Goal: Find specific page/section: Find specific page/section

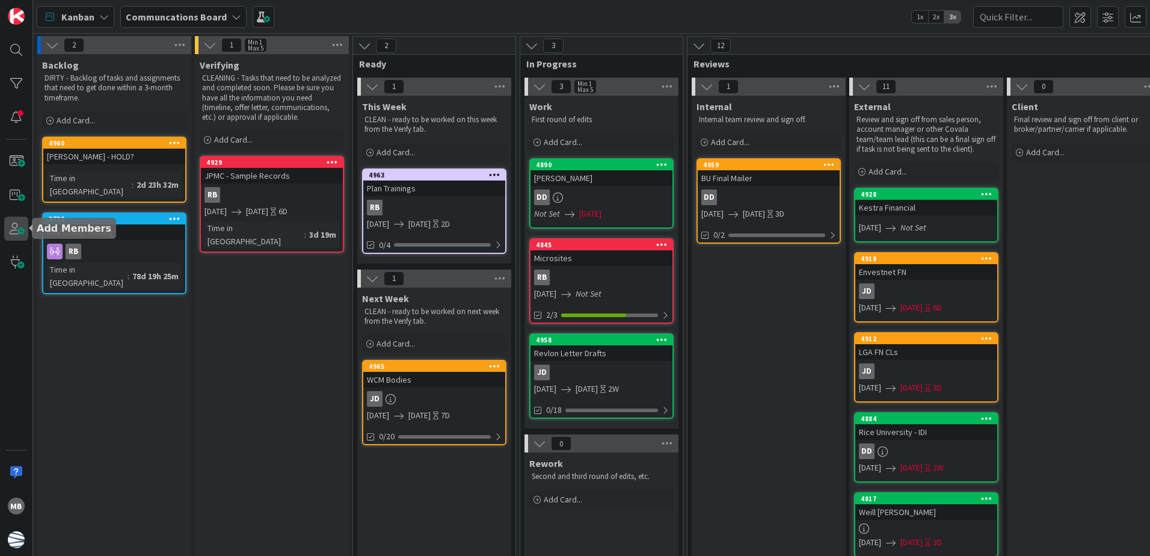
click at [9, 230] on span at bounding box center [16, 229] width 24 height 24
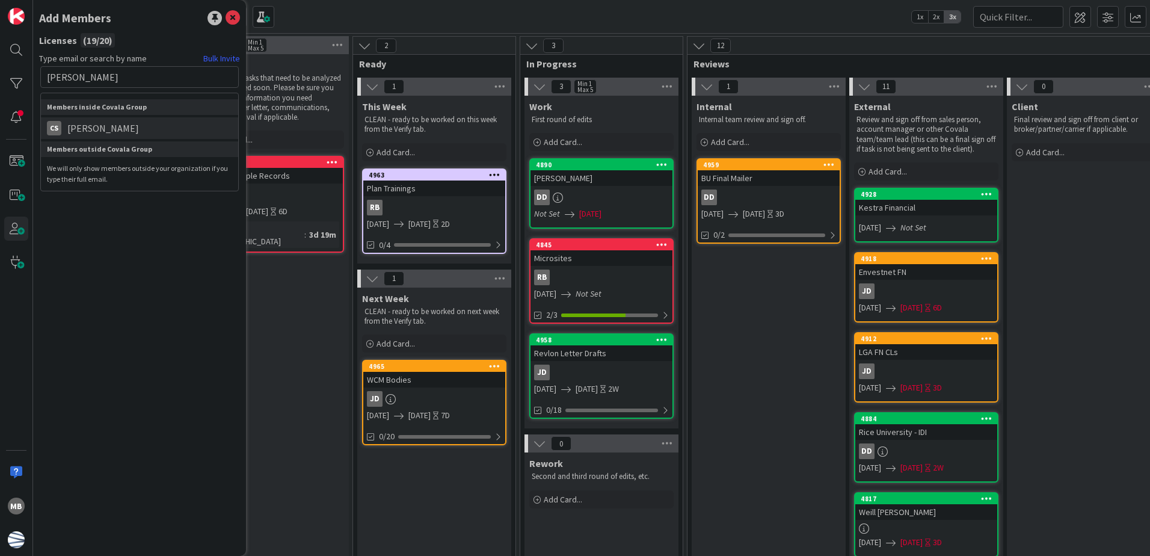
type input "[PERSON_NAME]"
click at [138, 134] on li "CS [PERSON_NAME]" at bounding box center [139, 128] width 197 height 22
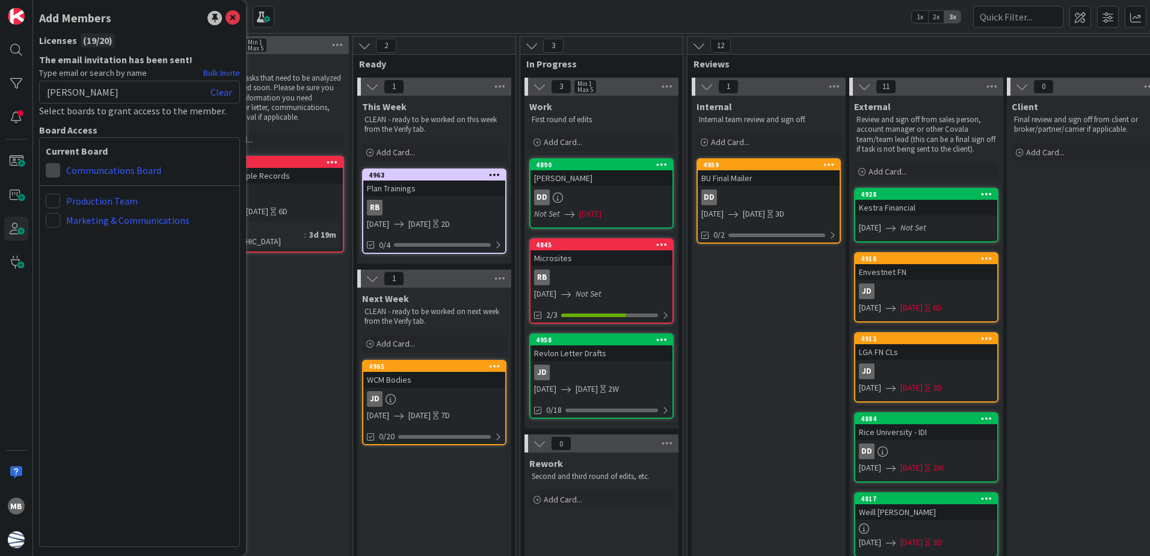
click at [52, 170] on span at bounding box center [53, 170] width 14 height 14
click at [141, 218] on span "Collaborator" at bounding box center [131, 217] width 91 height 18
click at [230, 16] on icon at bounding box center [233, 18] width 14 height 14
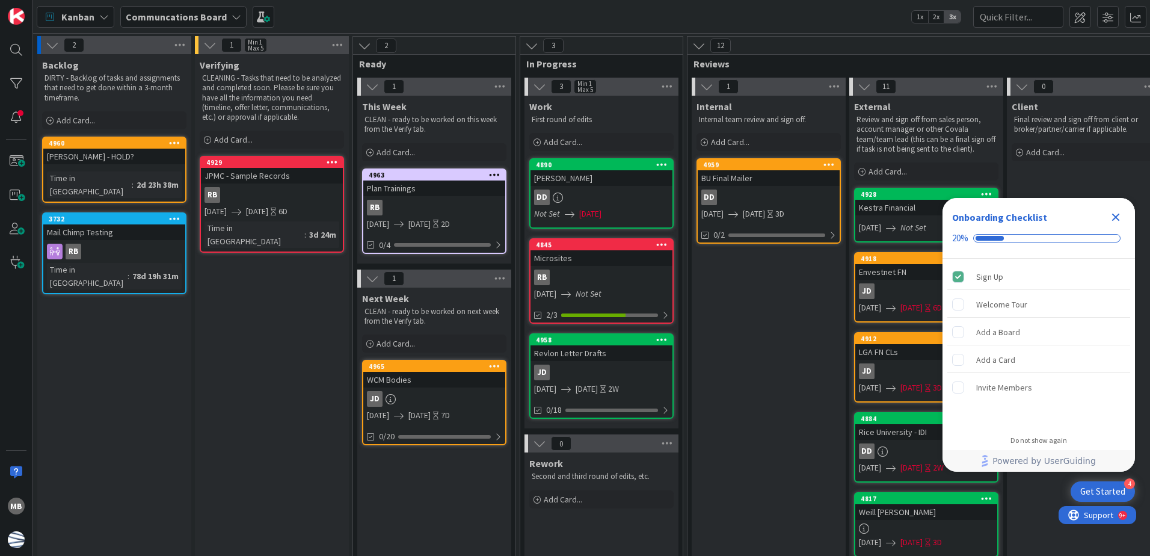
drag, startPoint x: 1117, startPoint y: 218, endPoint x: 1098, endPoint y: 217, distance: 19.3
click at [1117, 218] on icon "Close Checklist" at bounding box center [1116, 218] width 8 height 8
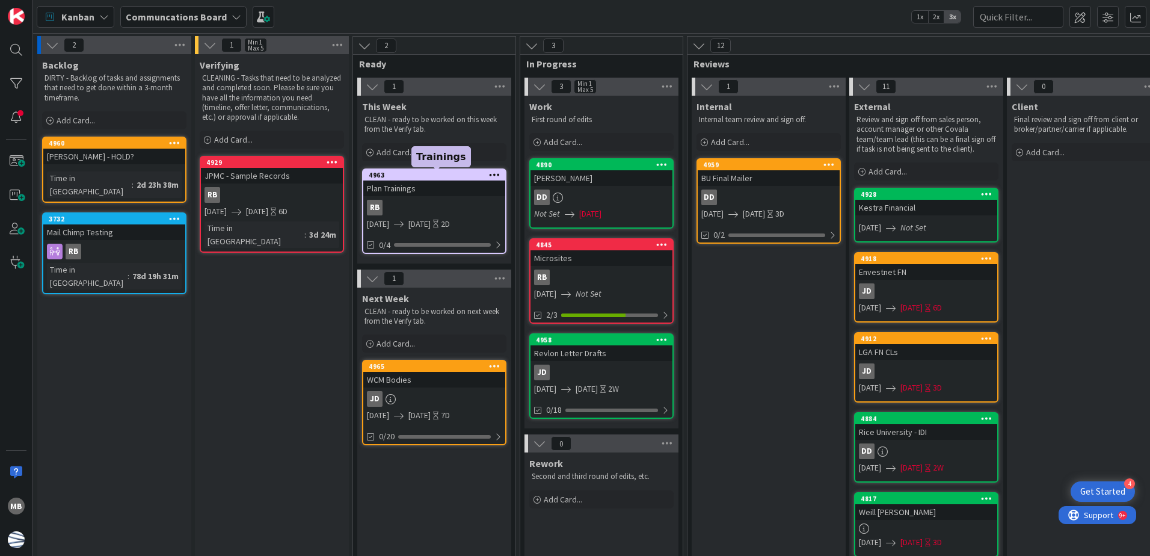
click at [425, 176] on div "4963" at bounding box center [437, 175] width 137 height 8
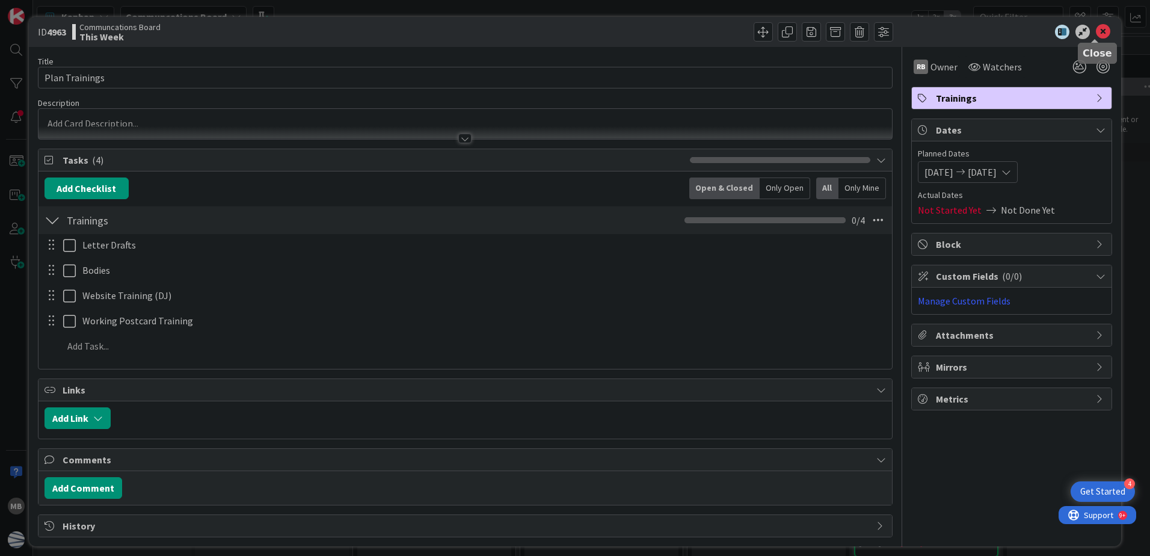
click at [1096, 30] on icon at bounding box center [1103, 32] width 14 height 14
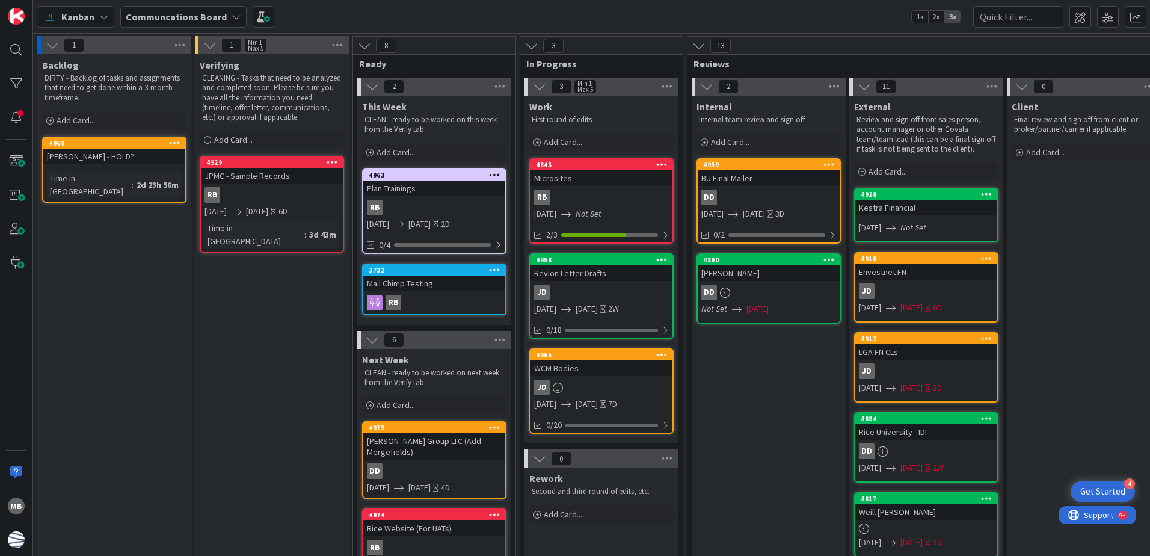
click at [438, 200] on div "RB" at bounding box center [434, 208] width 142 height 16
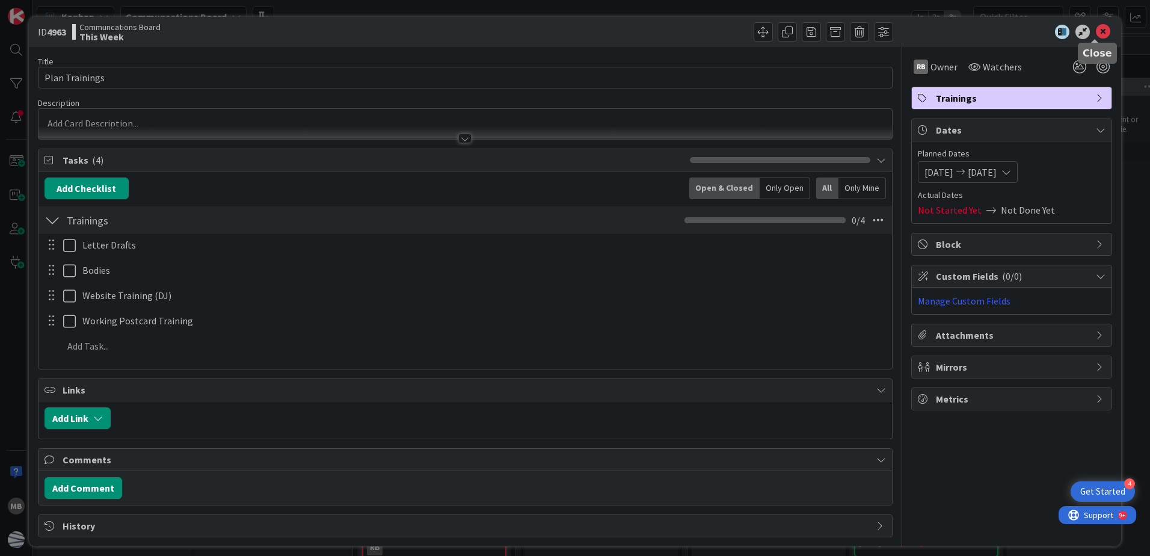
click at [1096, 34] on icon at bounding box center [1103, 32] width 14 height 14
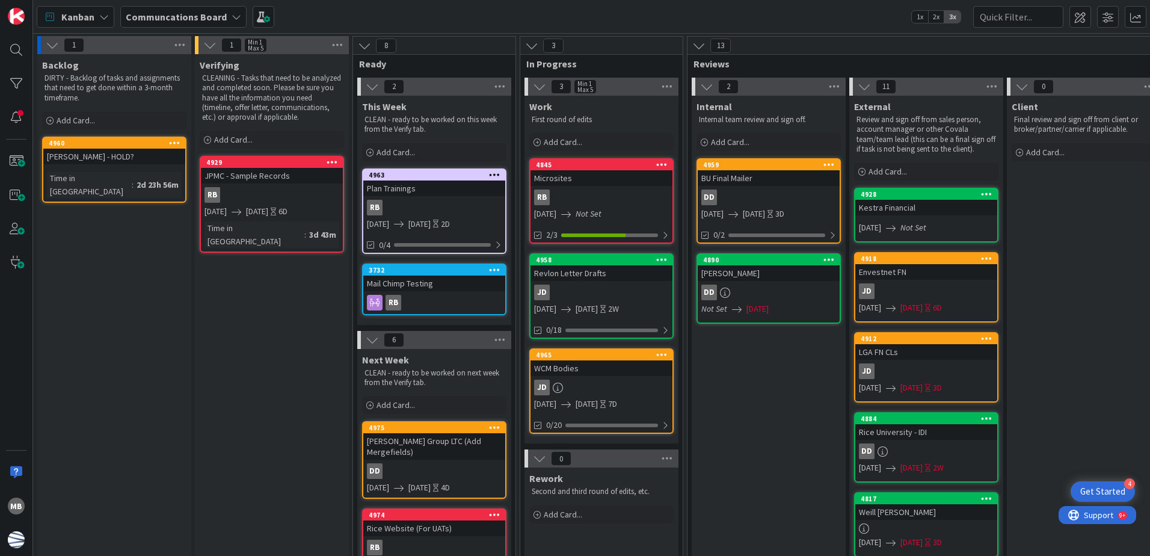
click at [620, 180] on div "Microsites" at bounding box center [602, 178] width 142 height 16
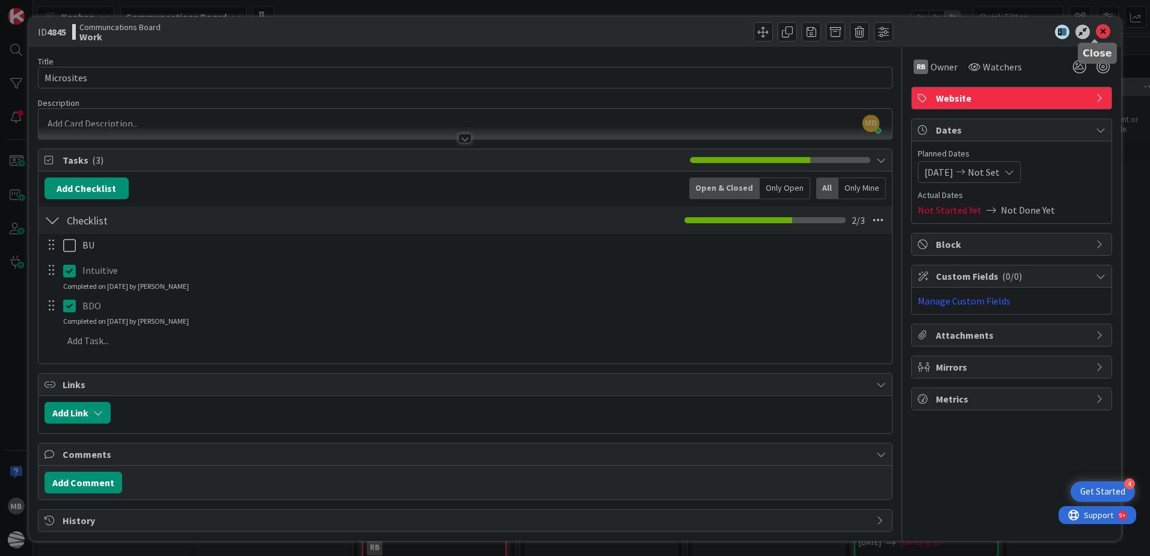
click at [1099, 34] on icon at bounding box center [1103, 32] width 14 height 14
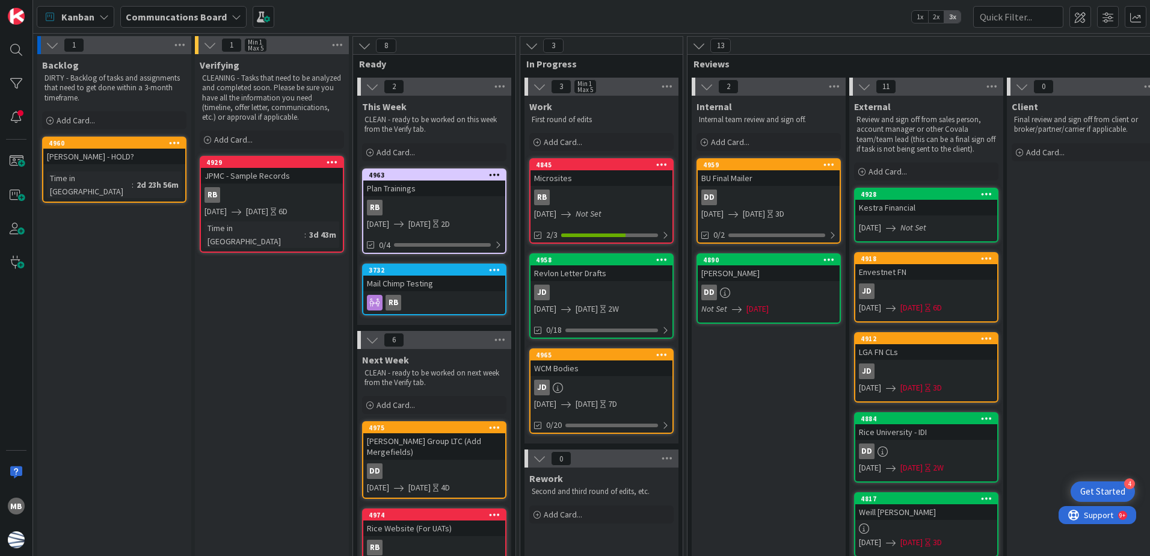
click at [621, 176] on div "Microsites" at bounding box center [602, 178] width 142 height 16
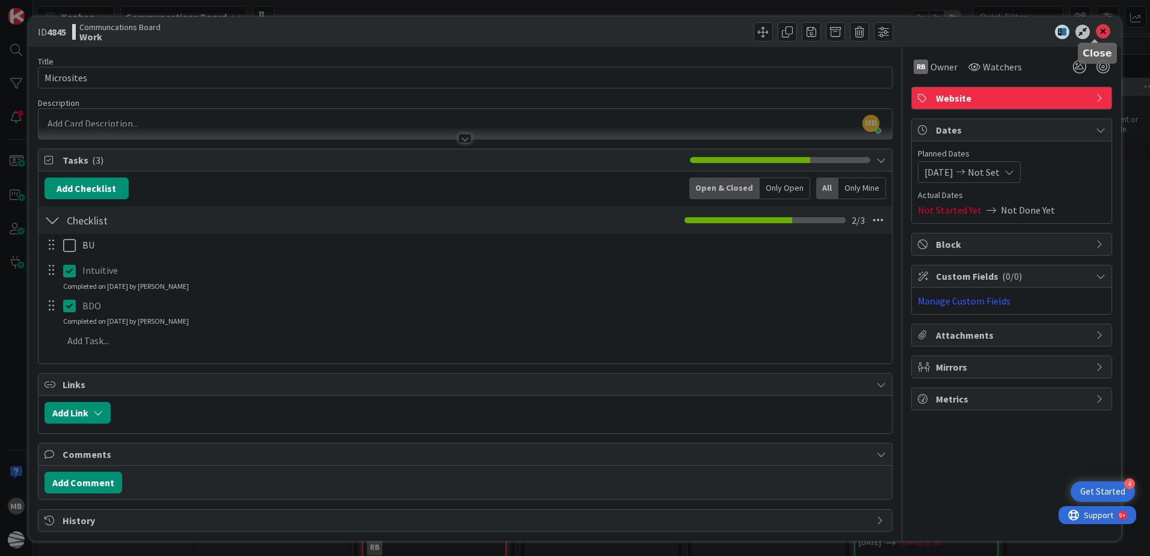
click at [1096, 34] on icon at bounding box center [1103, 32] width 14 height 14
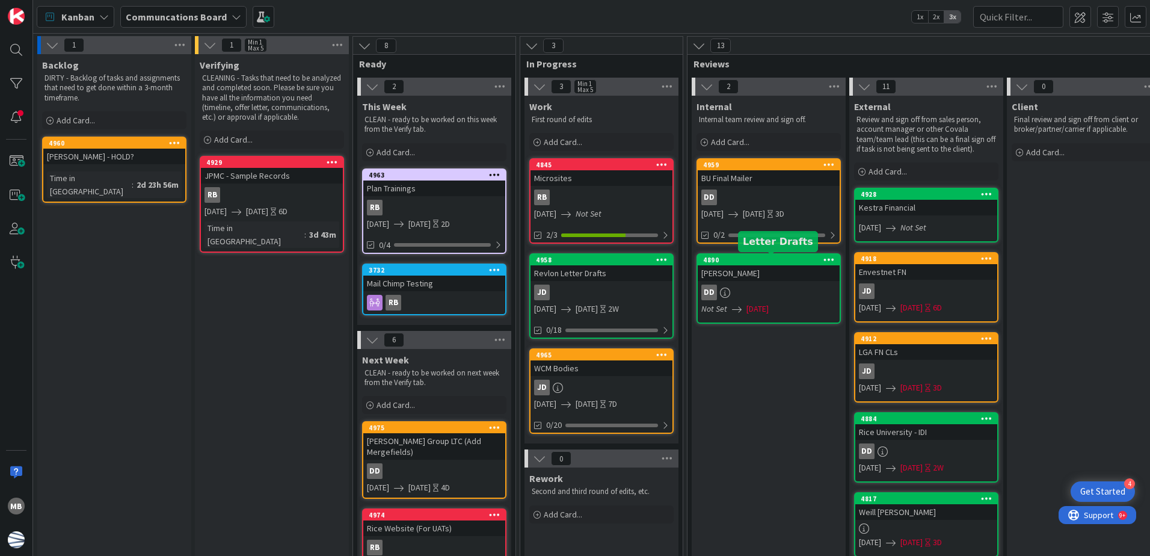
click at [782, 258] on div "4890" at bounding box center [771, 260] width 137 height 8
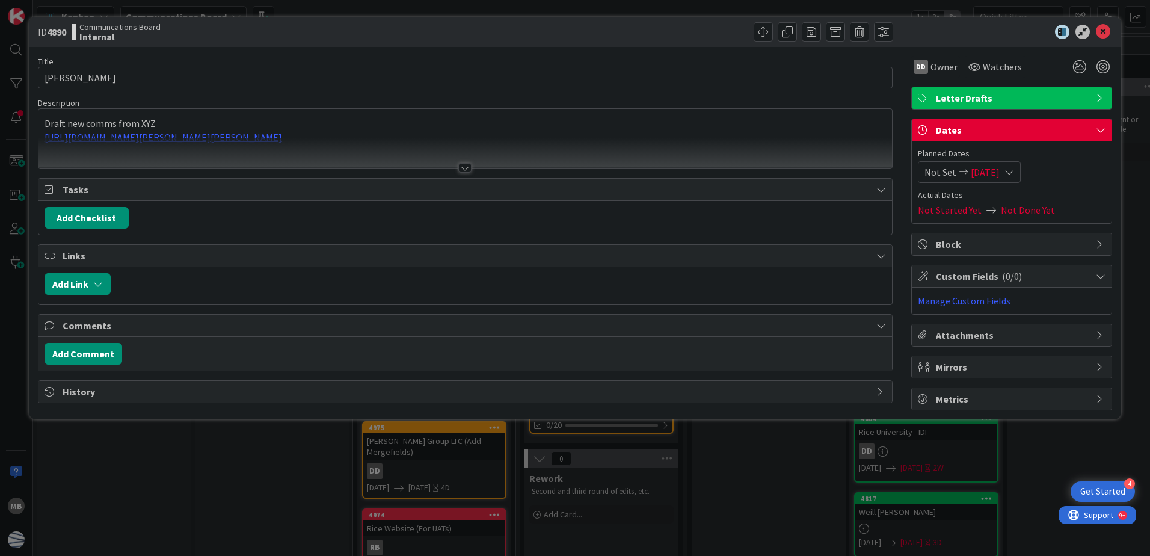
click at [988, 172] on span "[DATE]" at bounding box center [985, 172] width 29 height 14
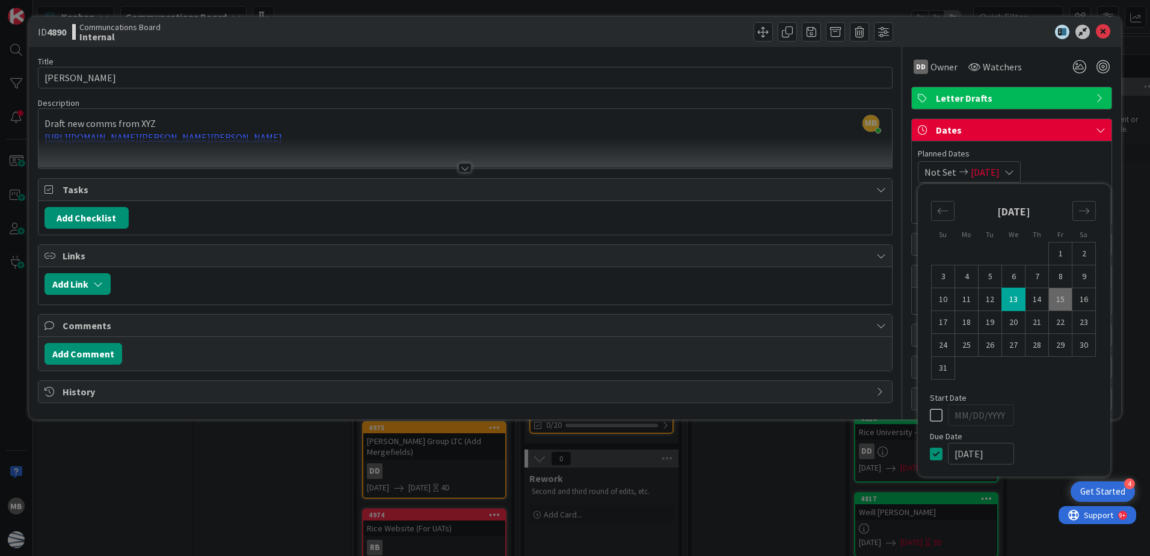
click at [1065, 297] on td "15" at bounding box center [1060, 299] width 23 height 23
type input "[DATE]"
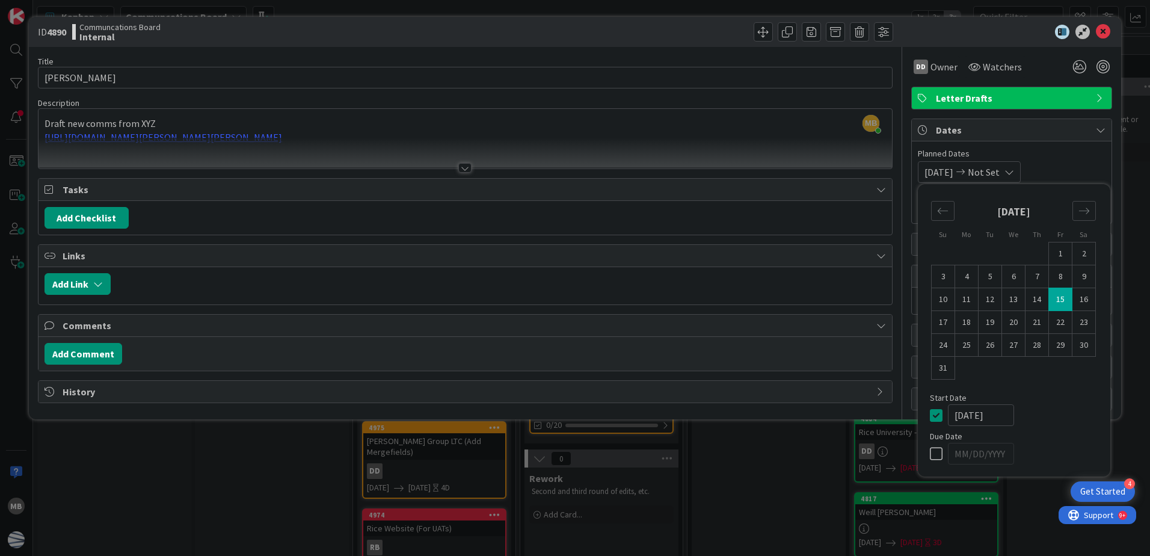
click at [1068, 165] on div "08/15/2025 Not Set Su Mo Tu We Th Fr Sa July 2025 1 2 3 4 5 6 7 8 9 10 11 12 13…" at bounding box center [1012, 172] width 188 height 22
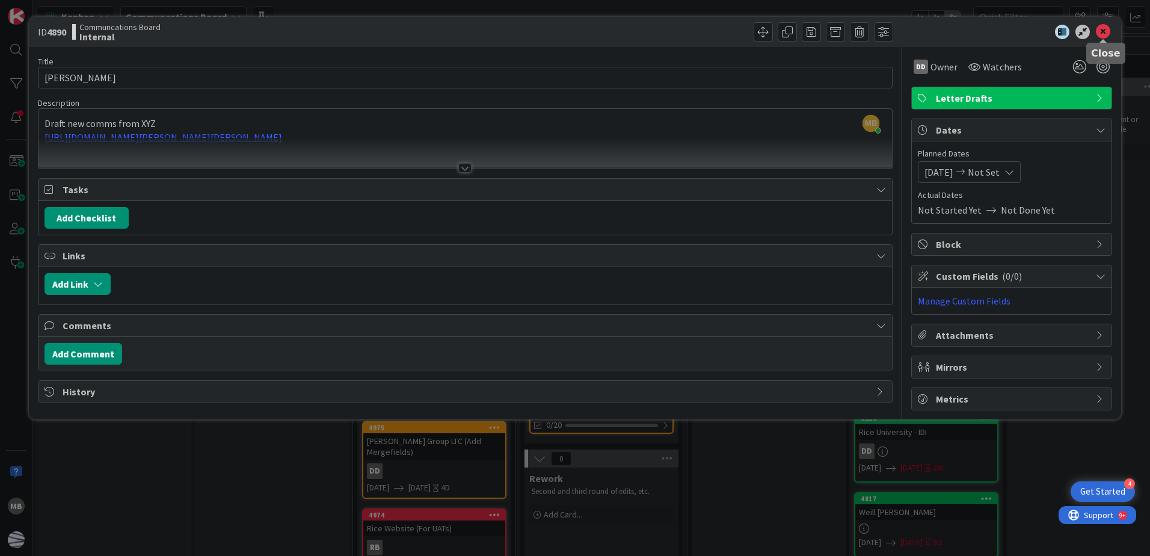
click at [1106, 34] on icon at bounding box center [1103, 32] width 14 height 14
